Goal: Transaction & Acquisition: Purchase product/service

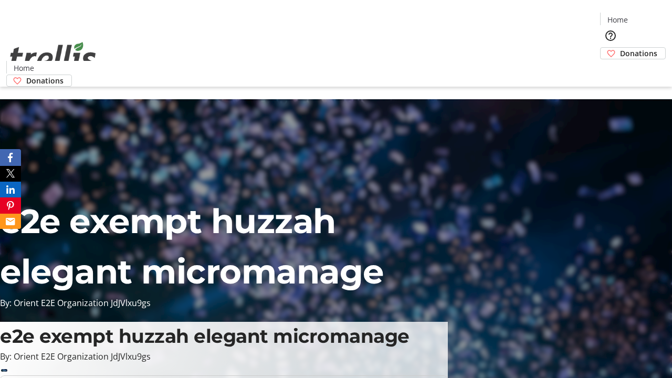
click at [620, 48] on span "Donations" at bounding box center [638, 53] width 37 height 11
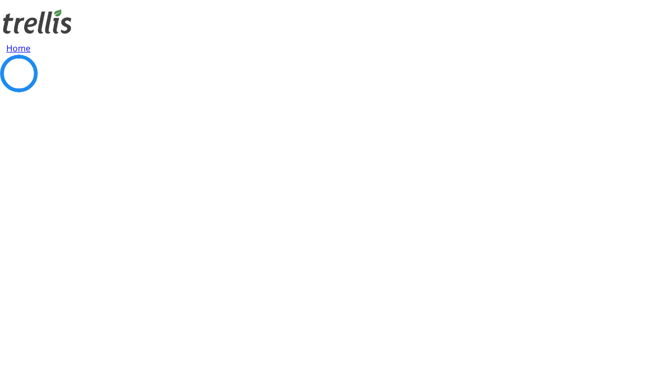
select select "CA"
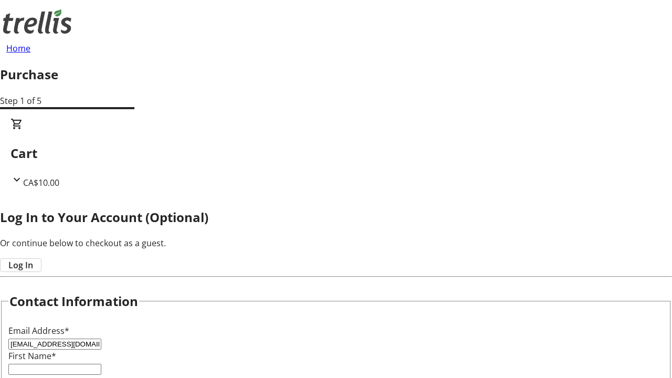
type input "[EMAIL_ADDRESS][DOMAIN_NAME]"
type input "Patience"
type input "[PERSON_NAME]"
type input "[STREET_ADDRESS][PERSON_NAME]"
type input "Kelowna"
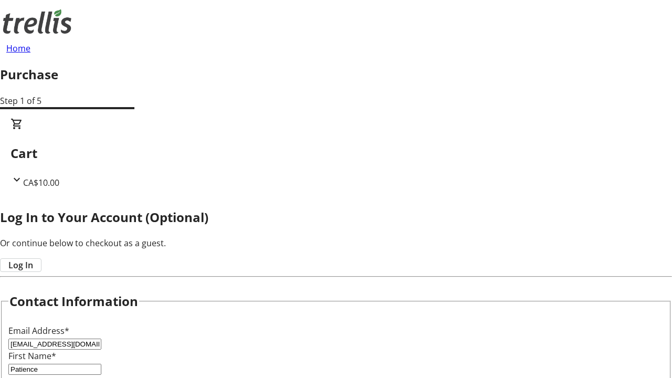
select select "BC"
type input "Kelowna"
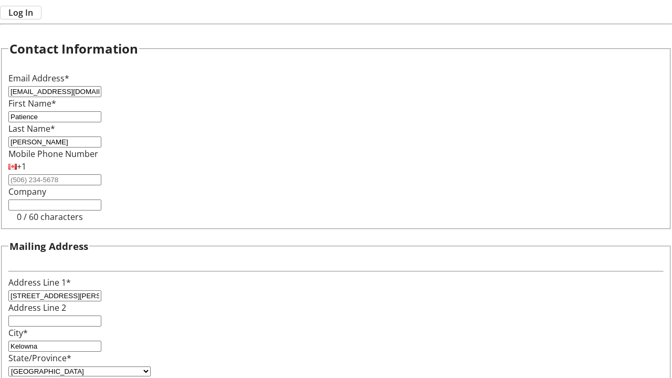
type input "V1Y 0C2"
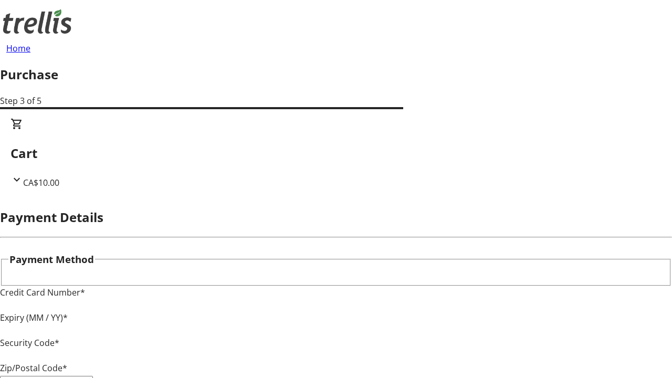
type input "V1Y 0C2"
